Goal: Find specific page/section: Find specific page/section

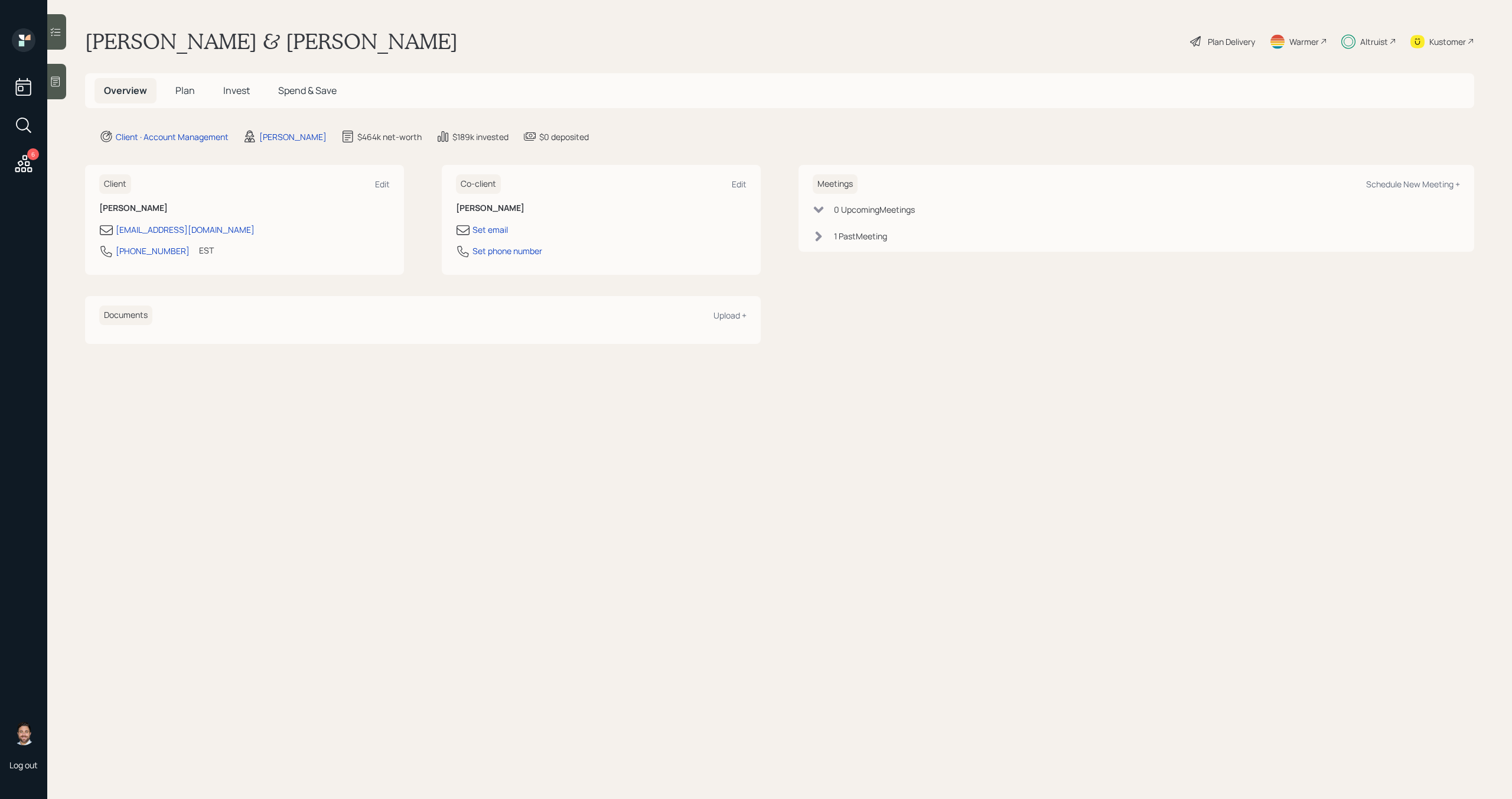
click at [19, 167] on icon at bounding box center [23, 164] width 21 height 21
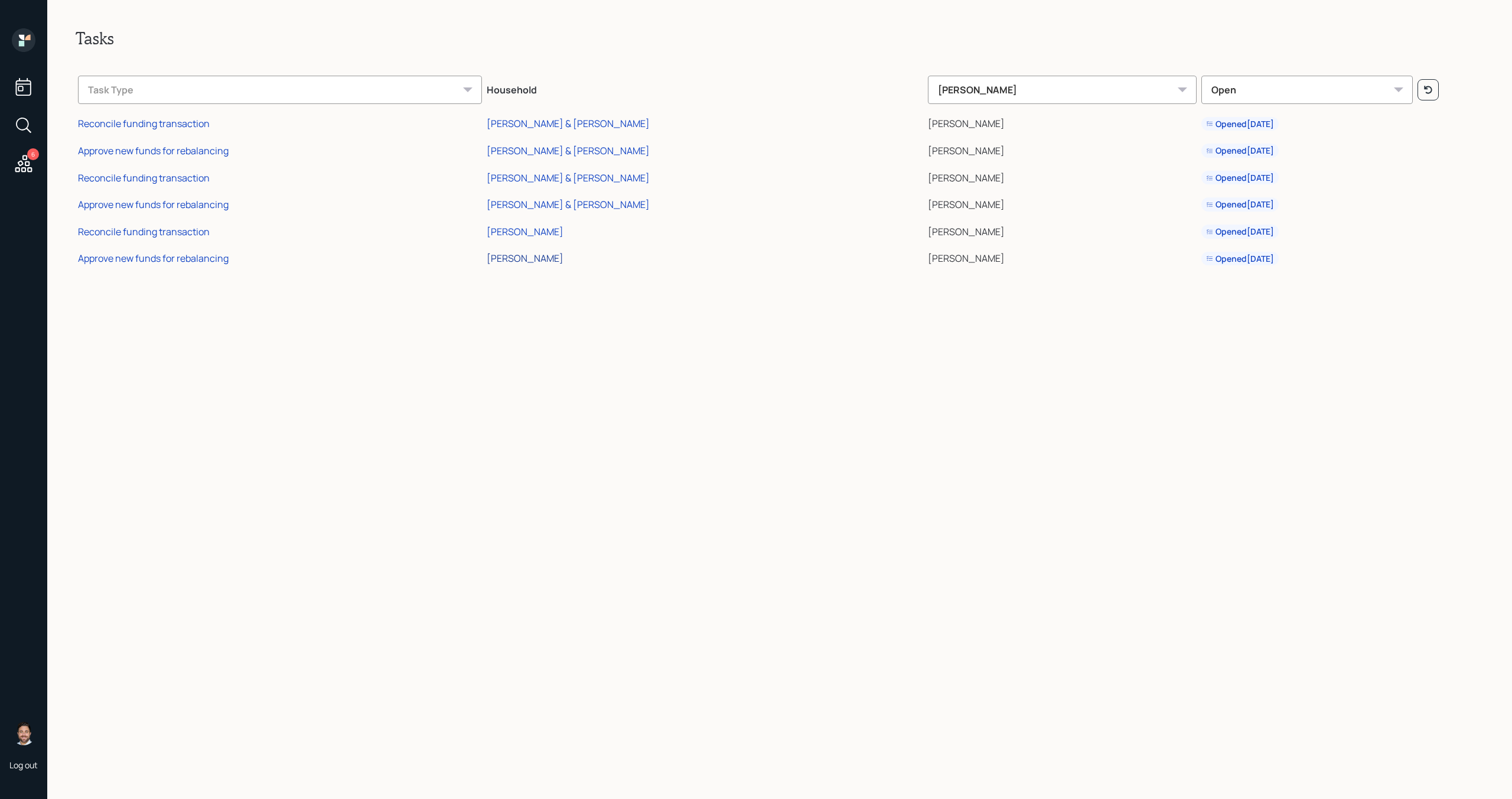
click at [564, 261] on div "[PERSON_NAME]" at bounding box center [525, 258] width 77 height 13
